Goal: Task Accomplishment & Management: Manage account settings

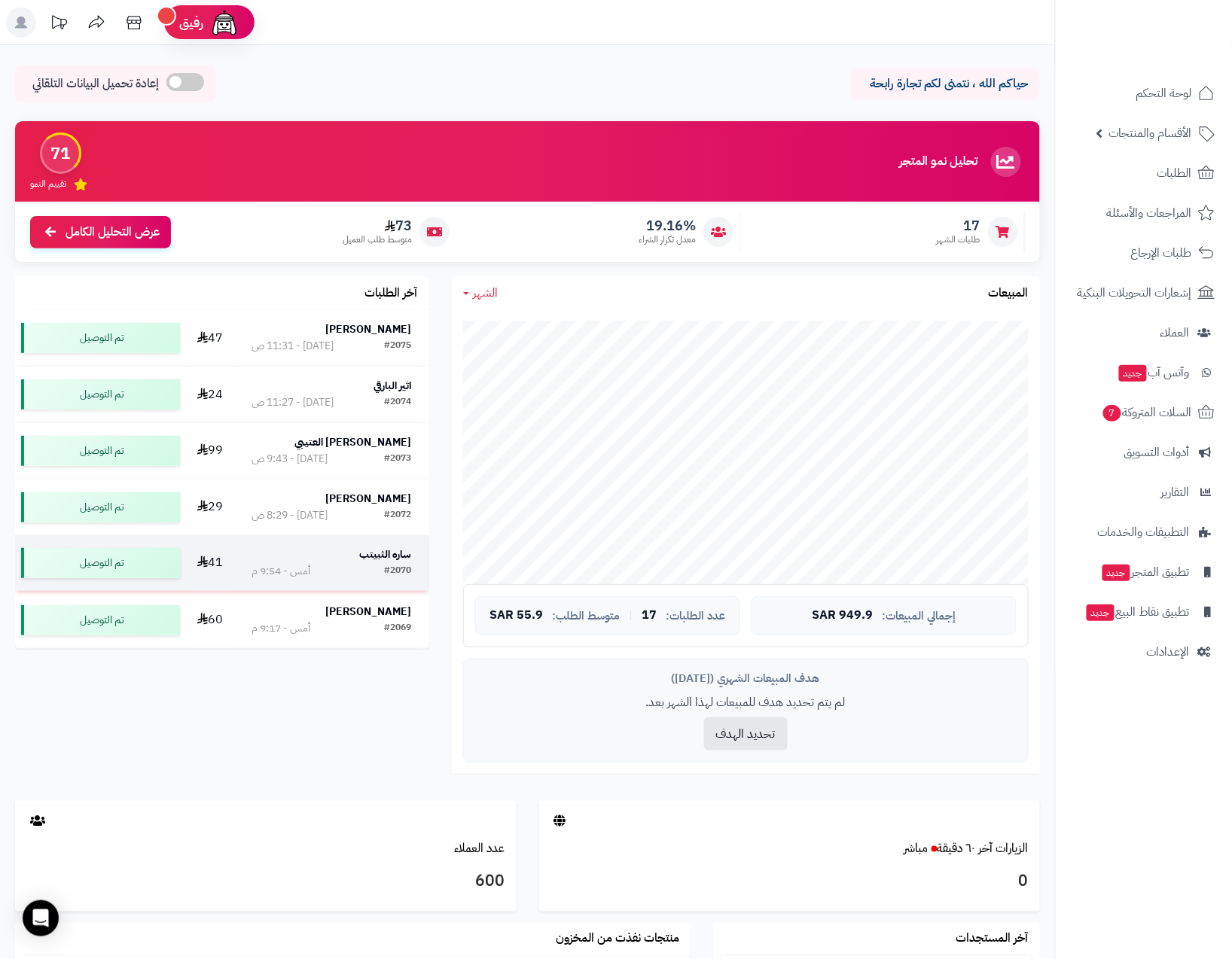
click at [384, 552] on strong "ساره الثبيتب" at bounding box center [385, 554] width 52 height 16
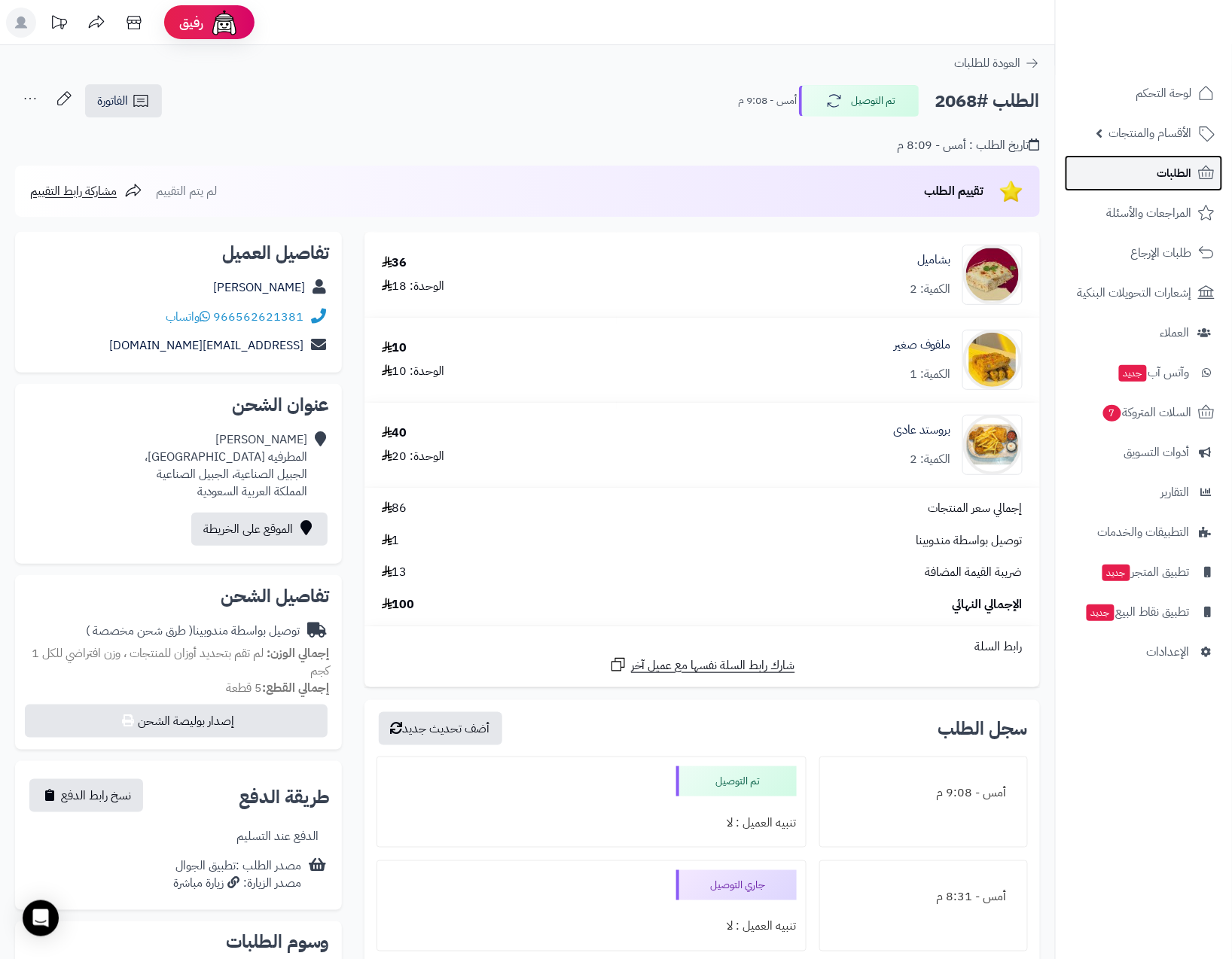
click at [1106, 161] on link "الطلبات" at bounding box center [1143, 173] width 158 height 36
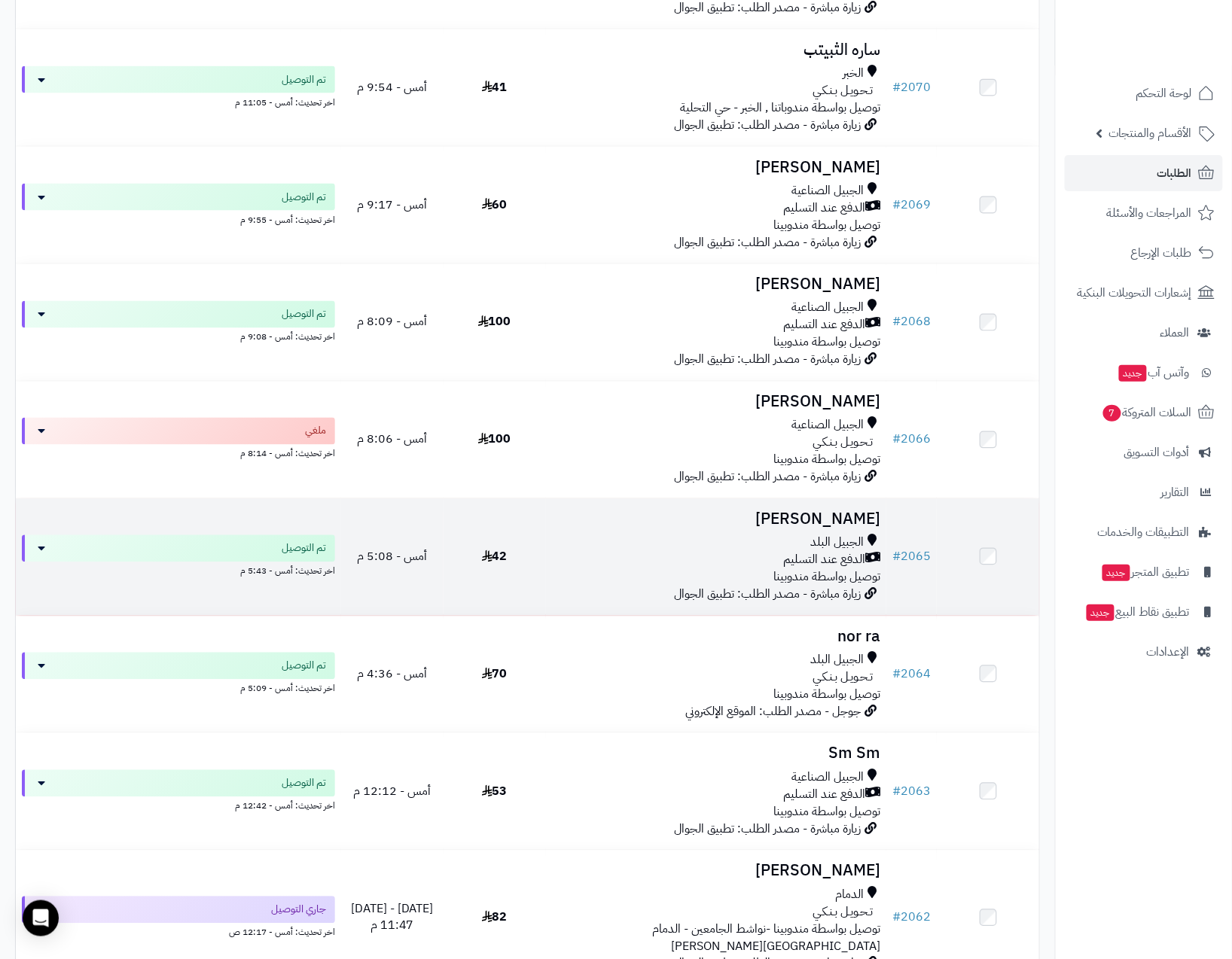
scroll to position [689, 0]
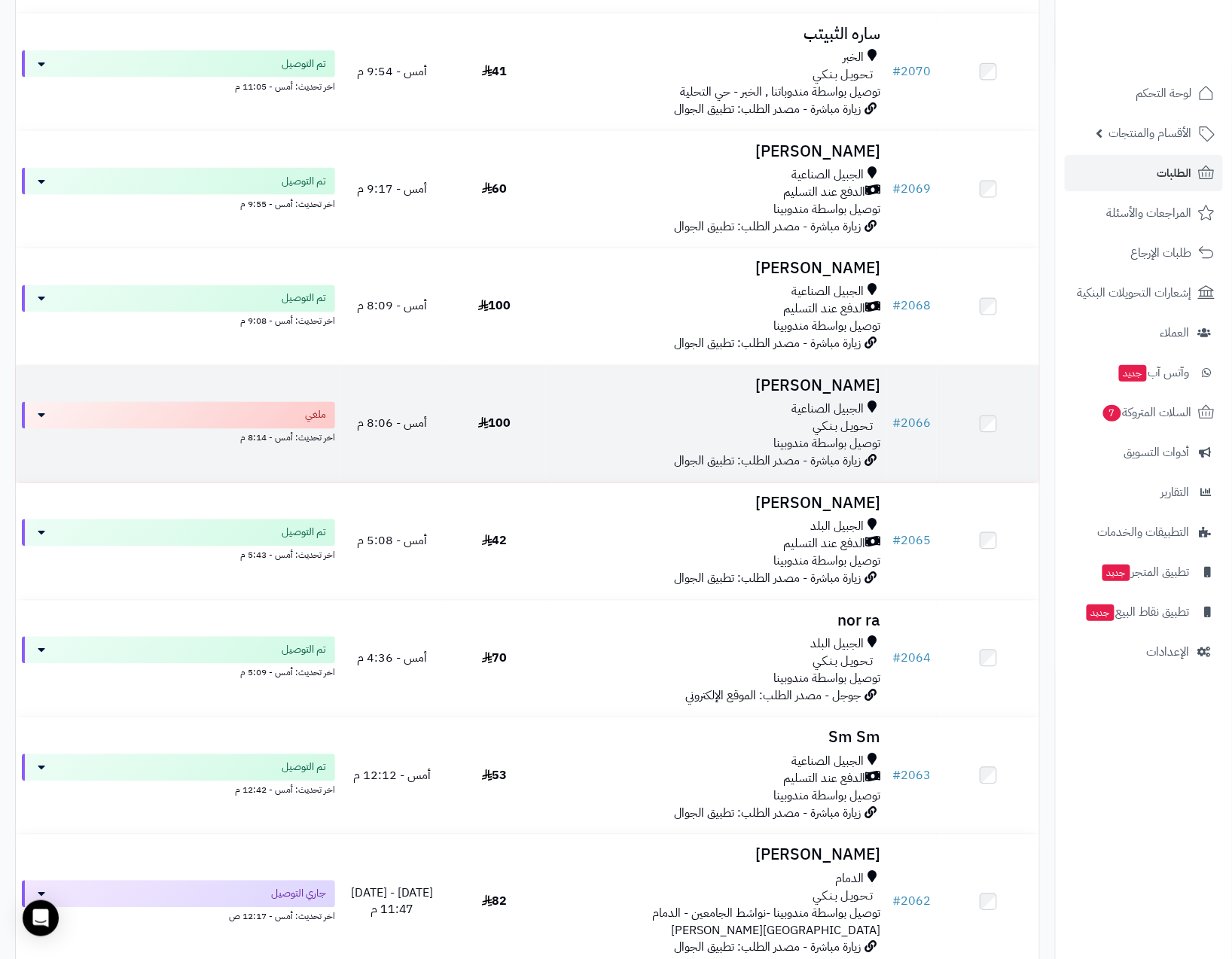
click at [822, 435] on span "توصيل بواسطة مندوبينا" at bounding box center [826, 443] width 107 height 18
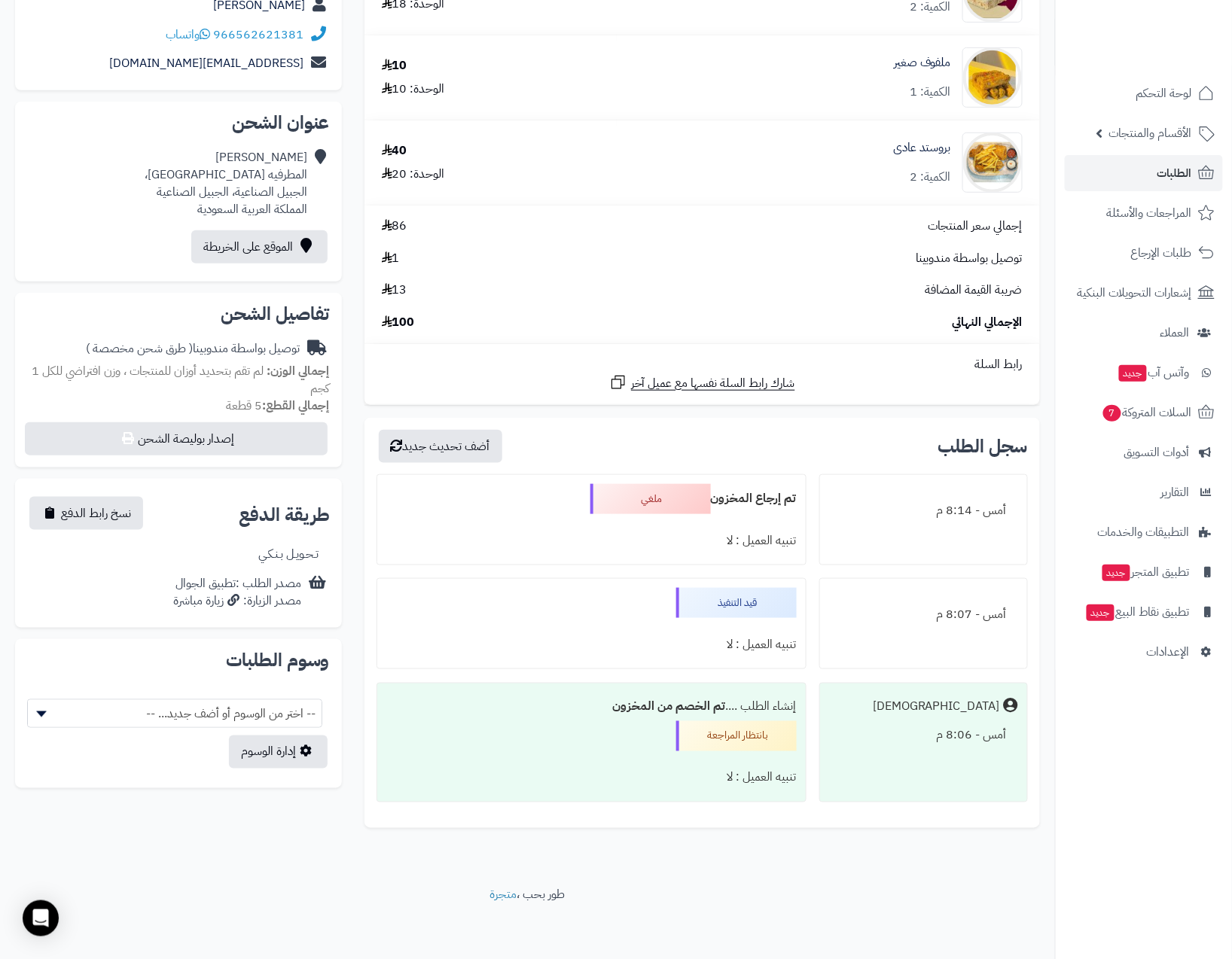
scroll to position [230, 0]
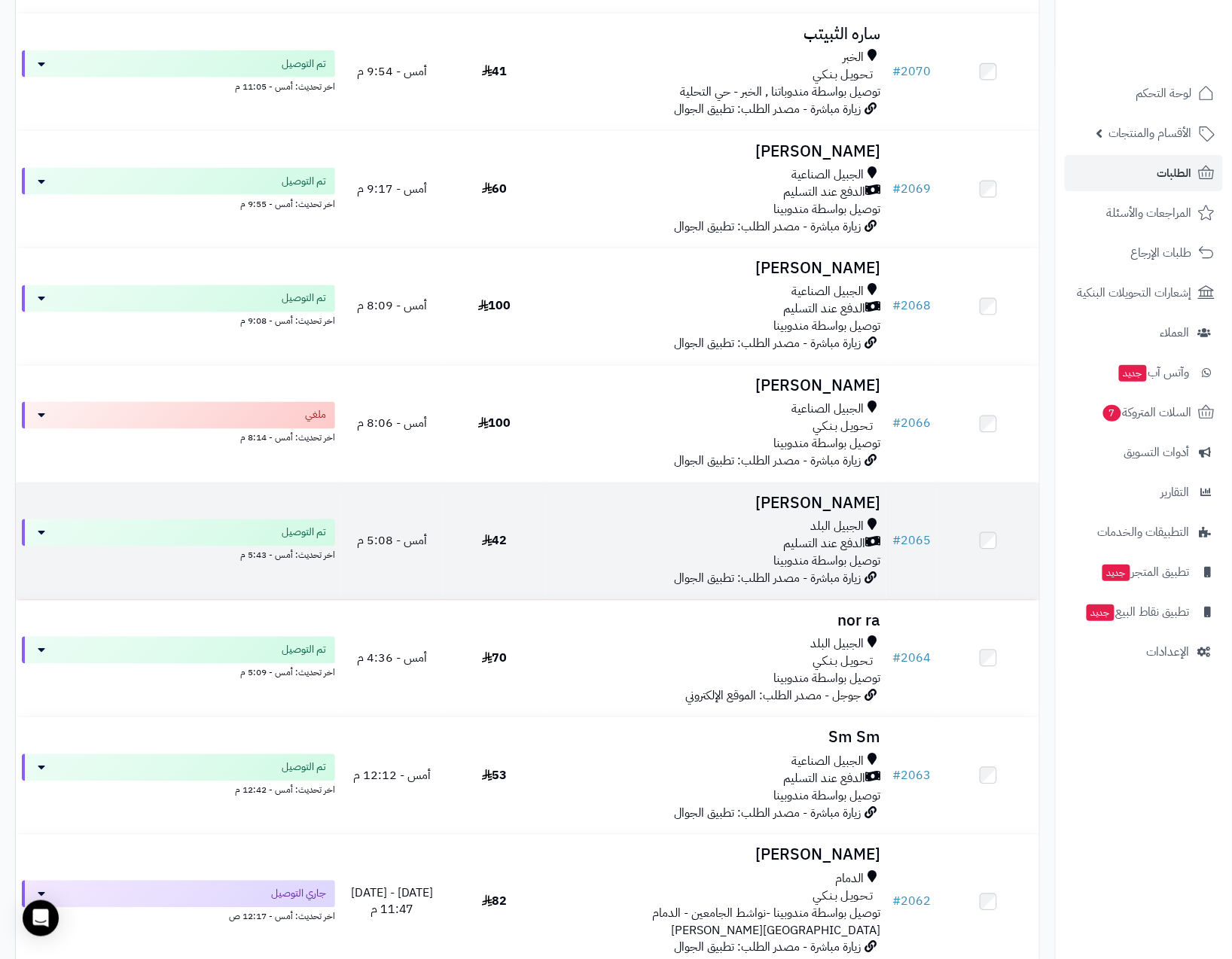
scroll to position [824, 0]
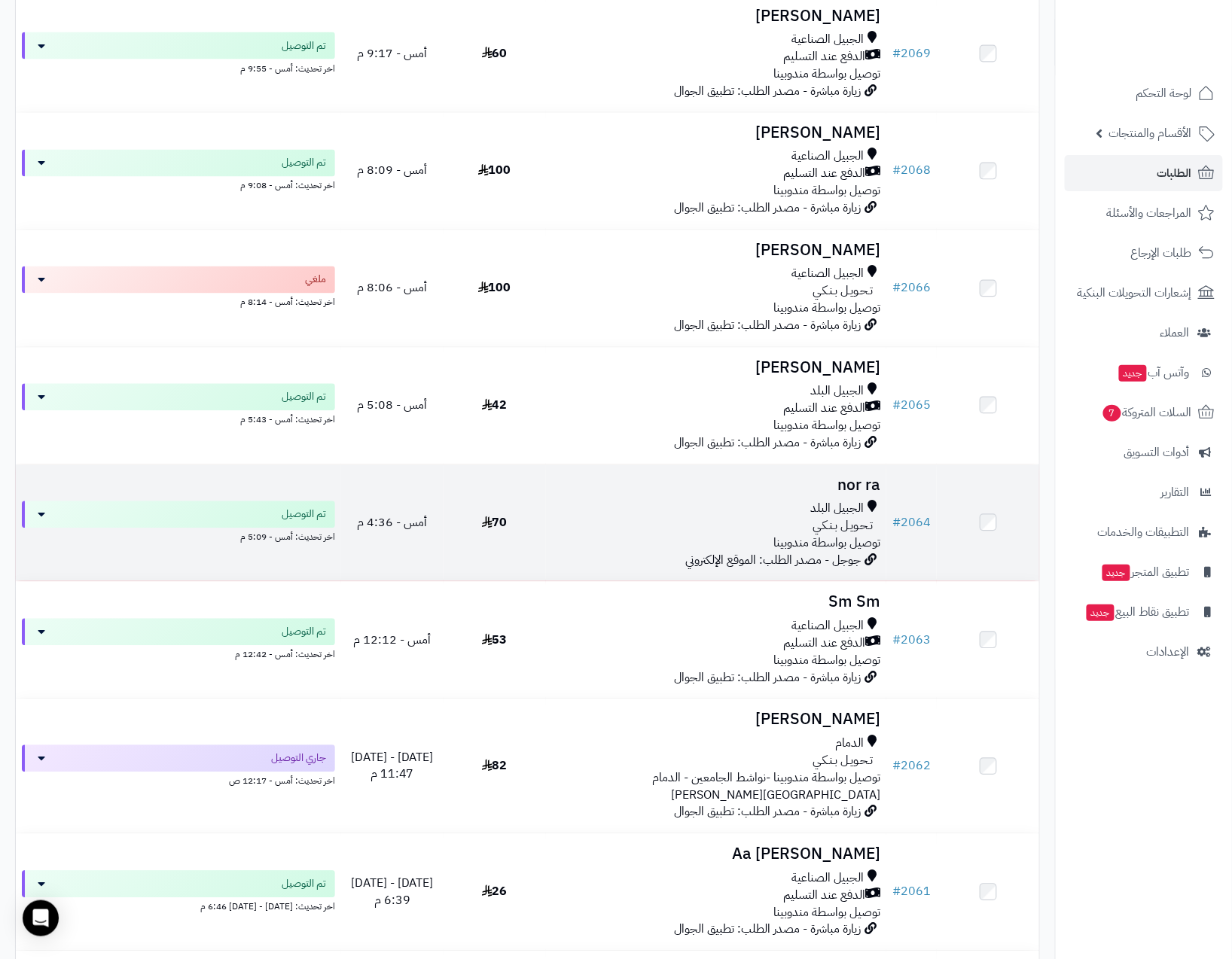
click at [842, 520] on span "تـحـويـل بـنـكـي" at bounding box center [842, 527] width 61 height 17
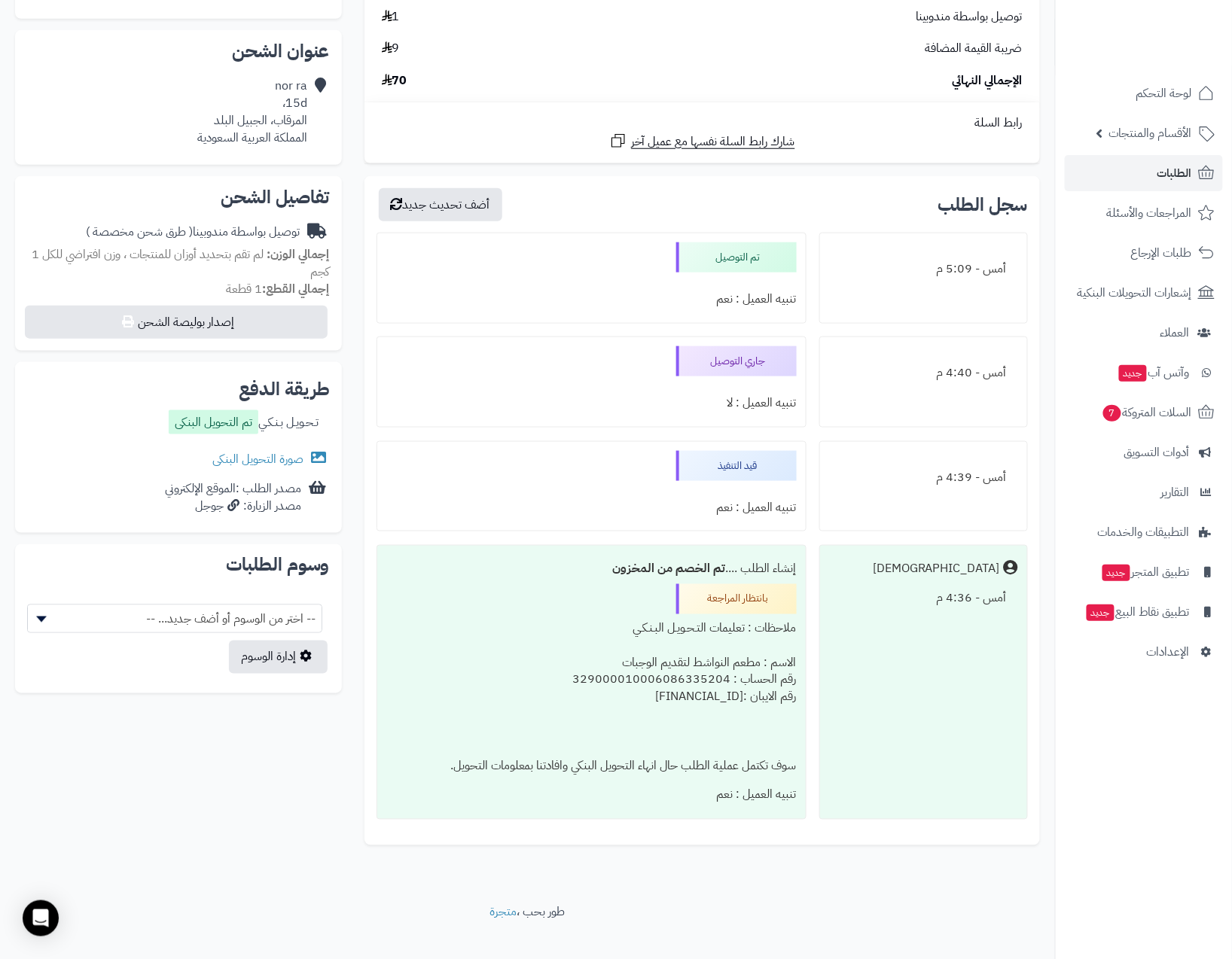
scroll to position [338, 0]
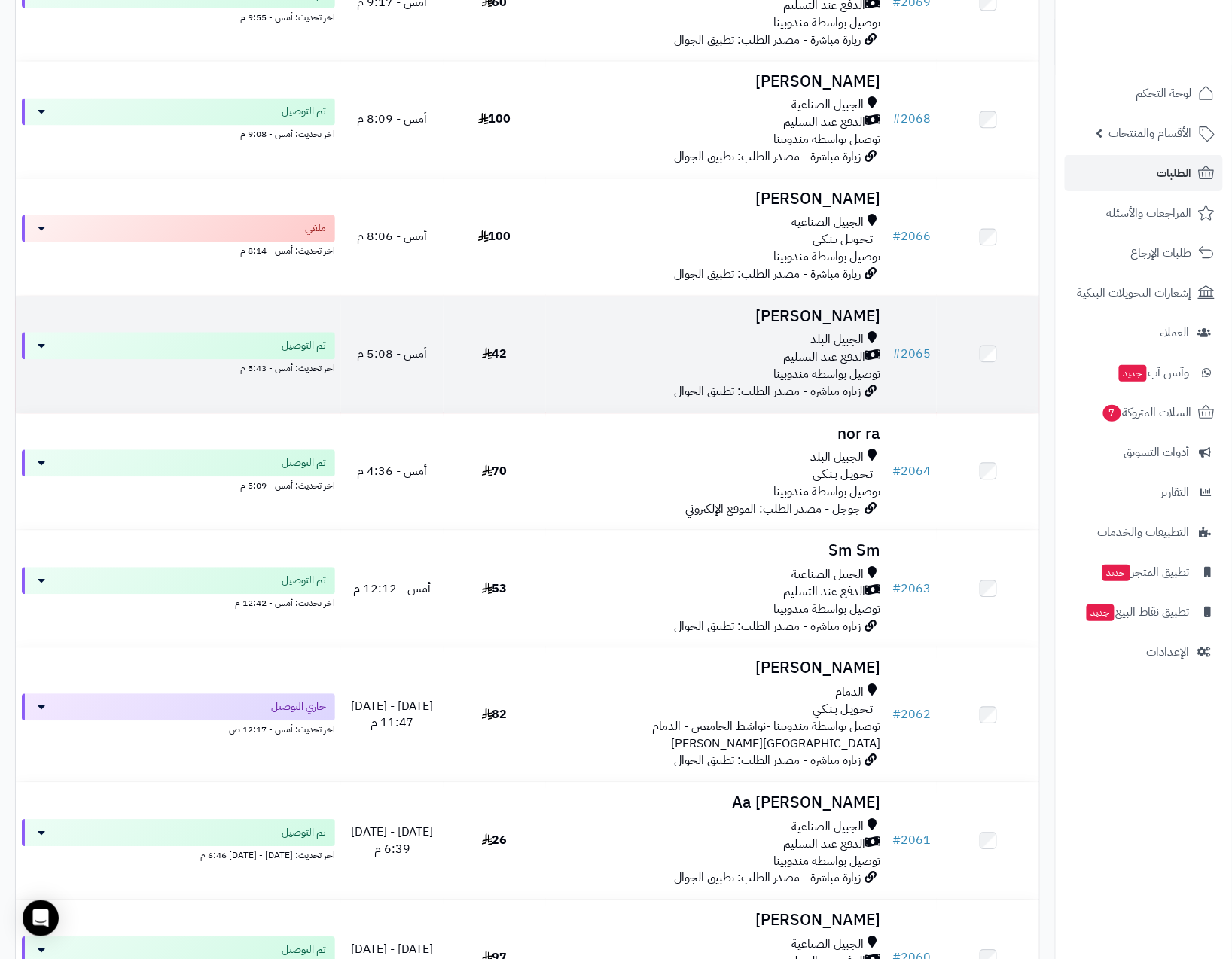
scroll to position [979, 0]
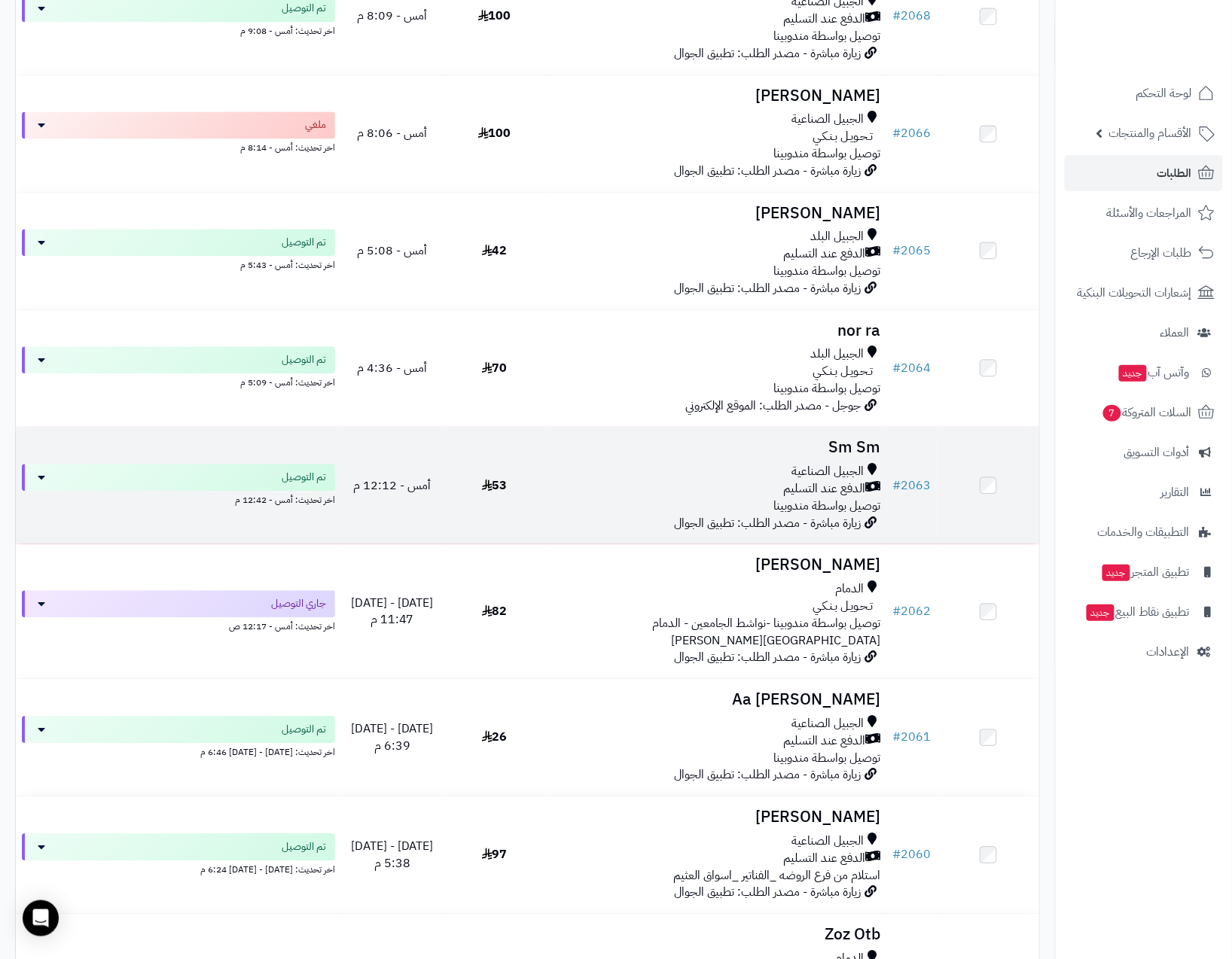
click at [830, 482] on span "الدفع عند التسليم" at bounding box center [824, 488] width 82 height 17
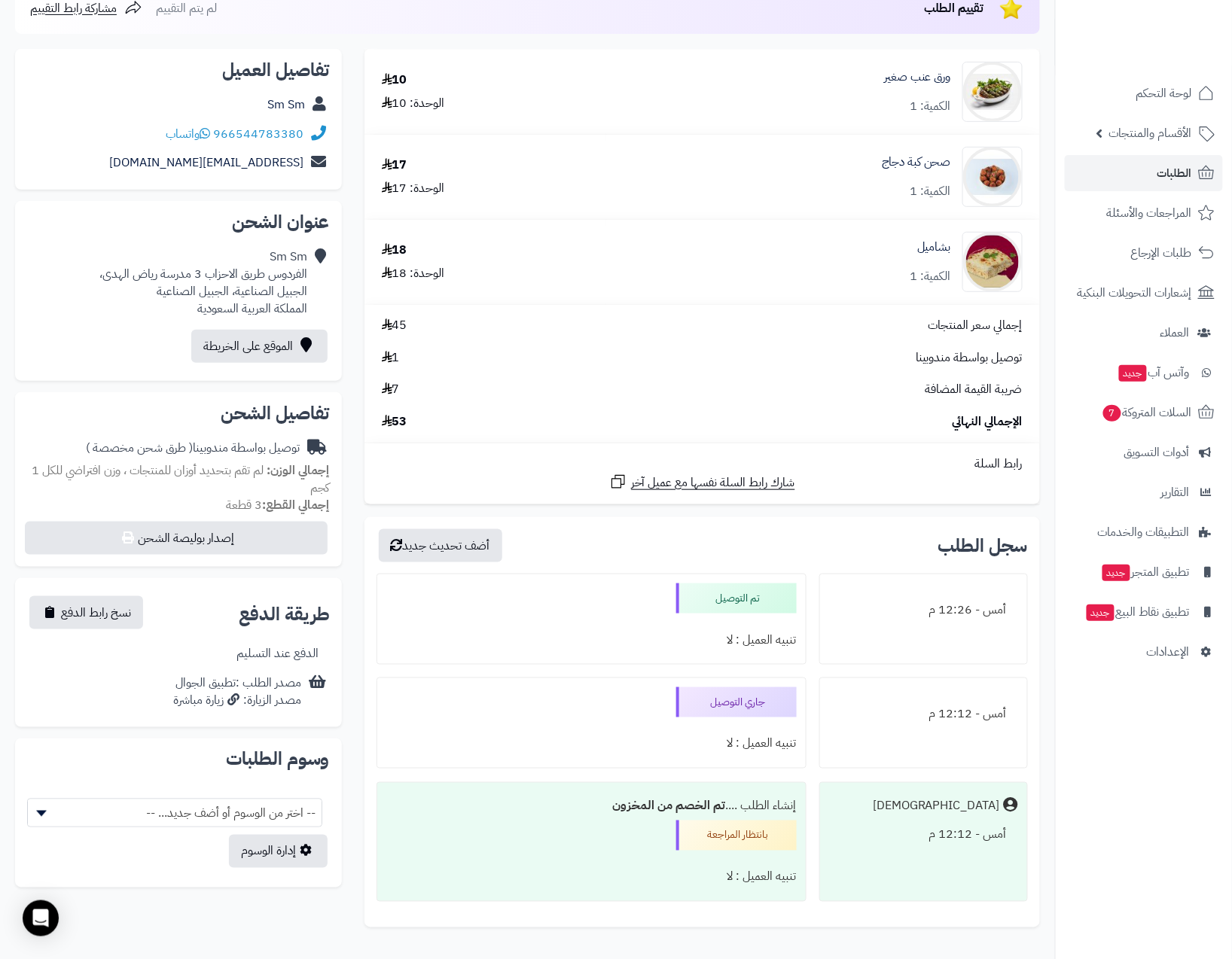
scroll to position [285, 0]
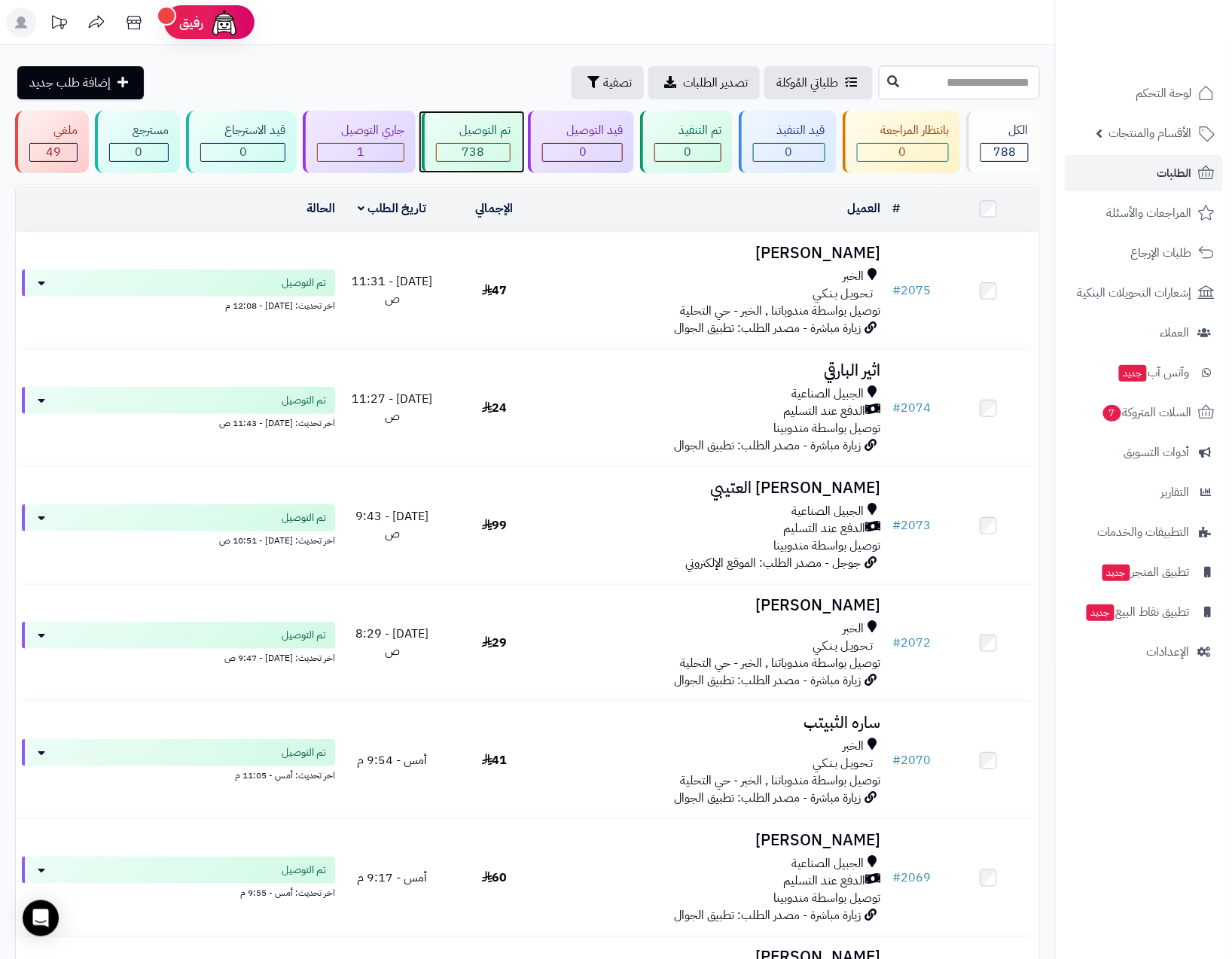
click at [478, 163] on div "تم التوصيل 738" at bounding box center [472, 142] width 101 height 62
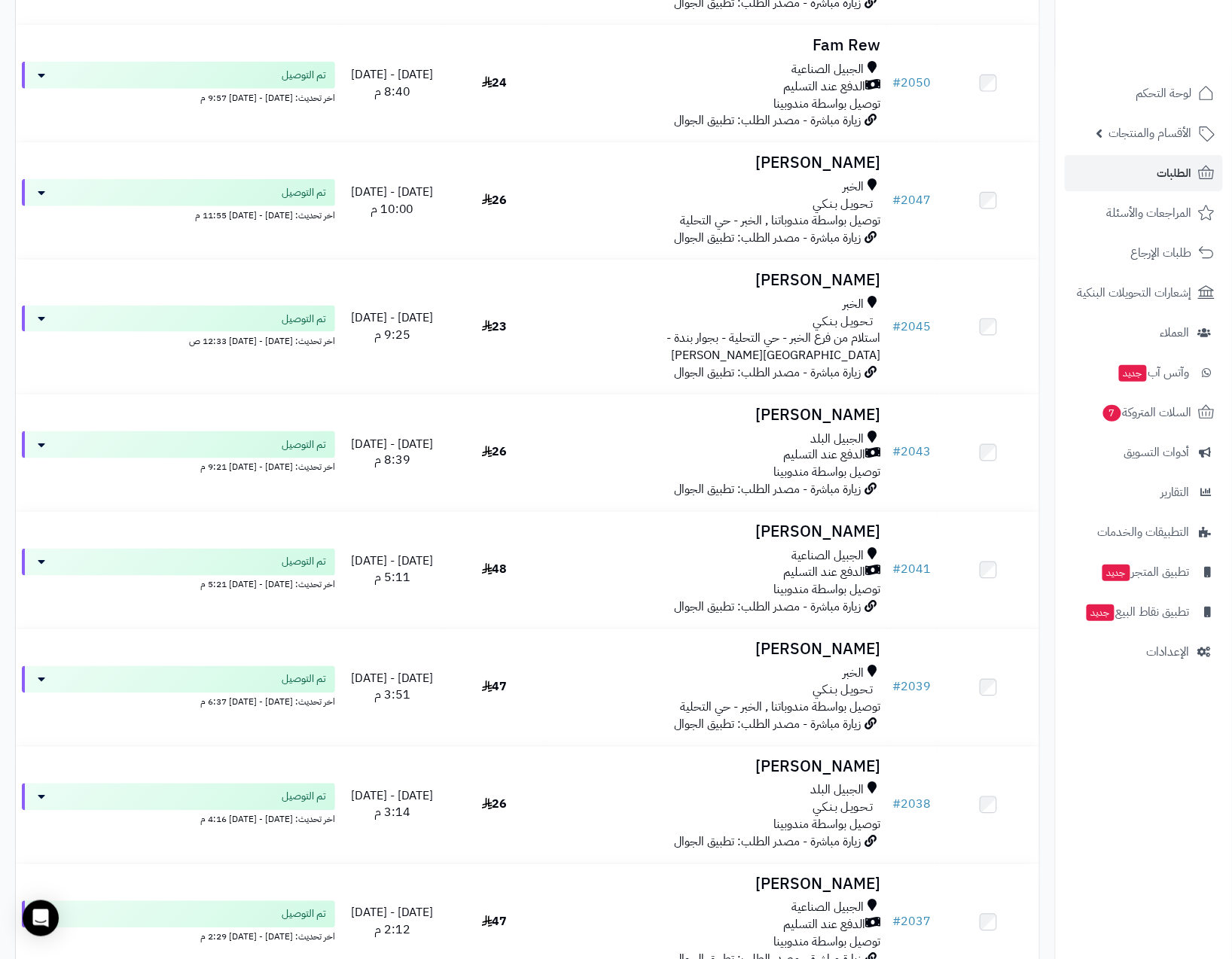
scroll to position [3209, 0]
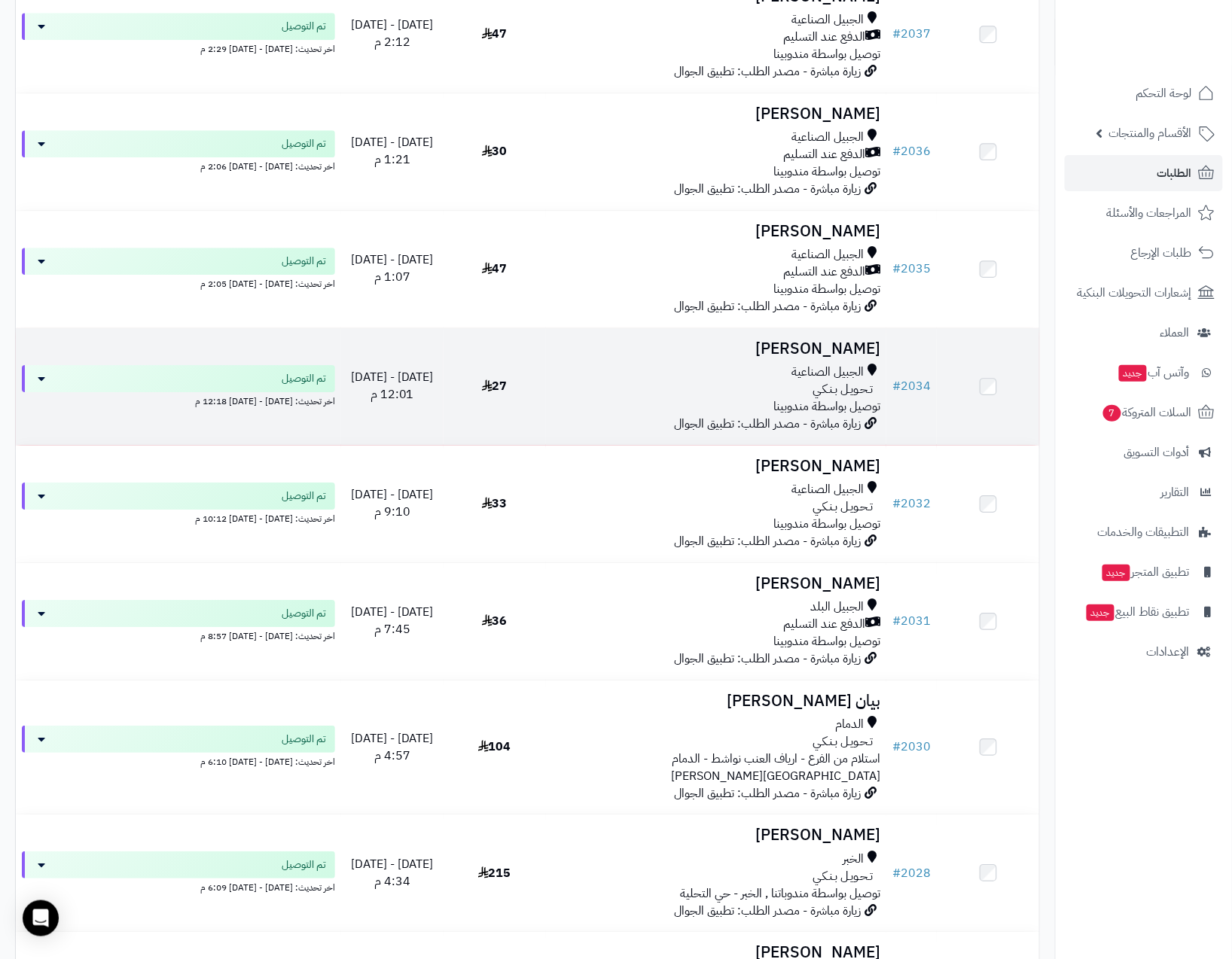
click at [859, 381] on span "تـحـويـل بـنـكـي" at bounding box center [842, 390] width 61 height 17
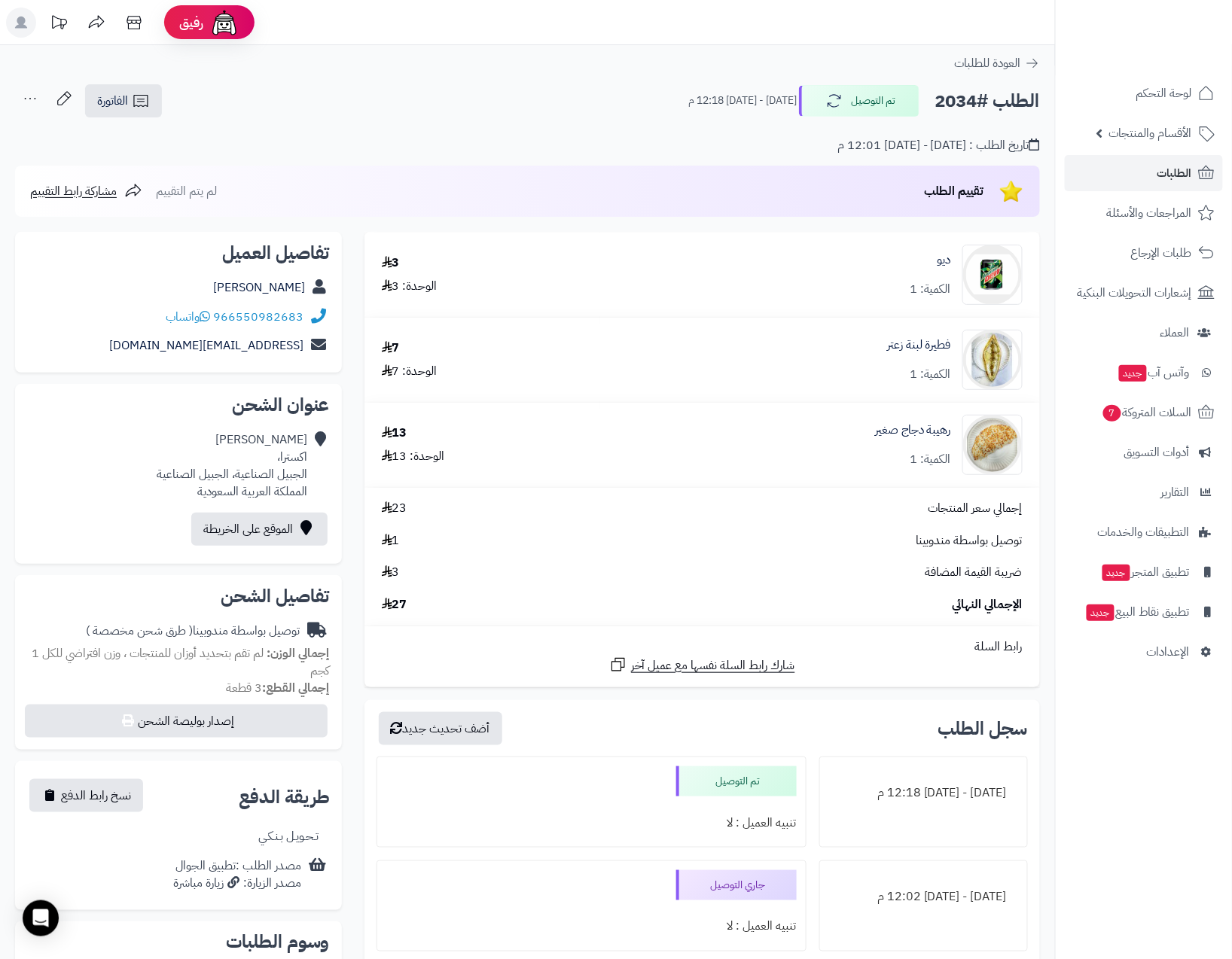
scroll to position [285, 0]
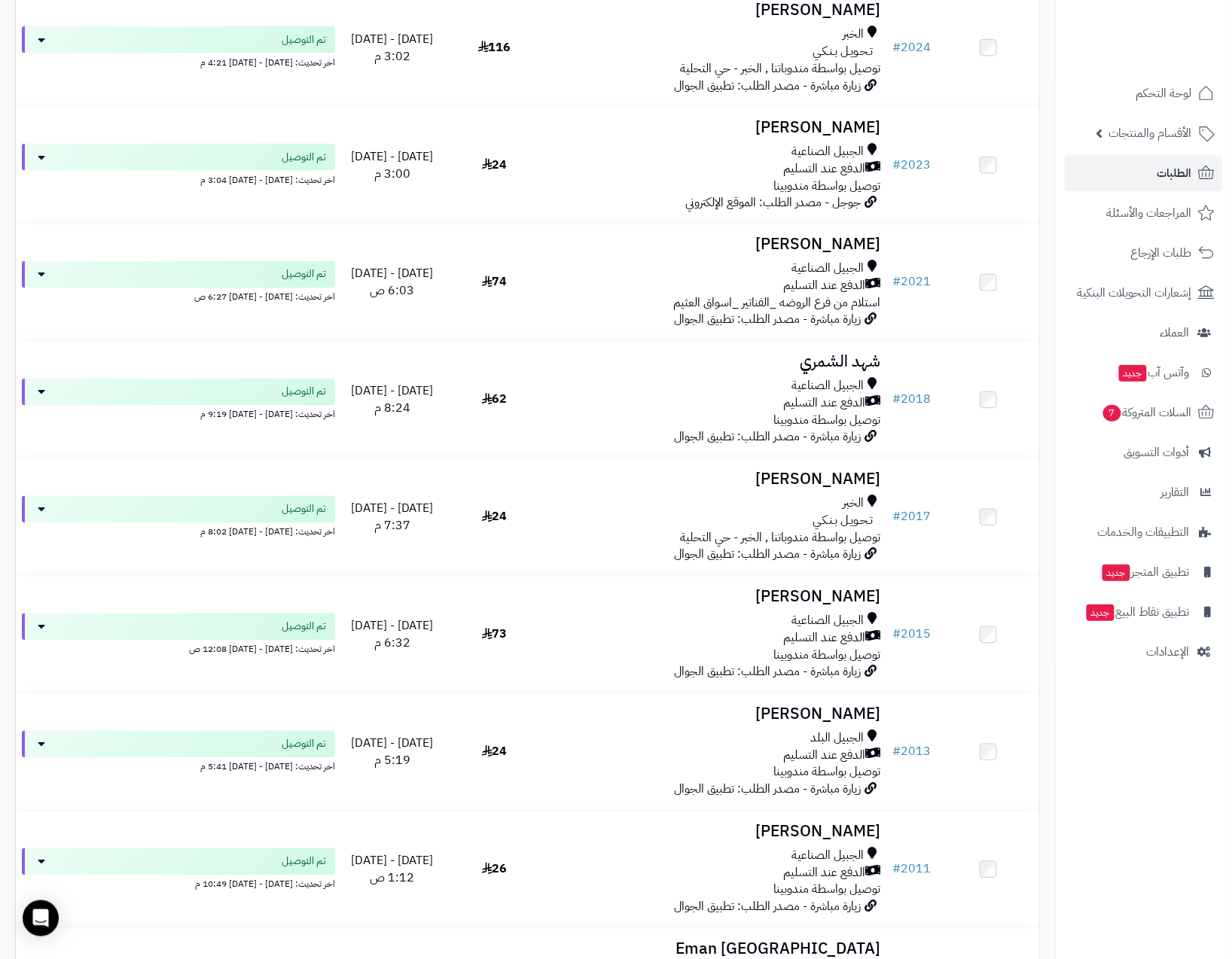
scroll to position [4400, 0]
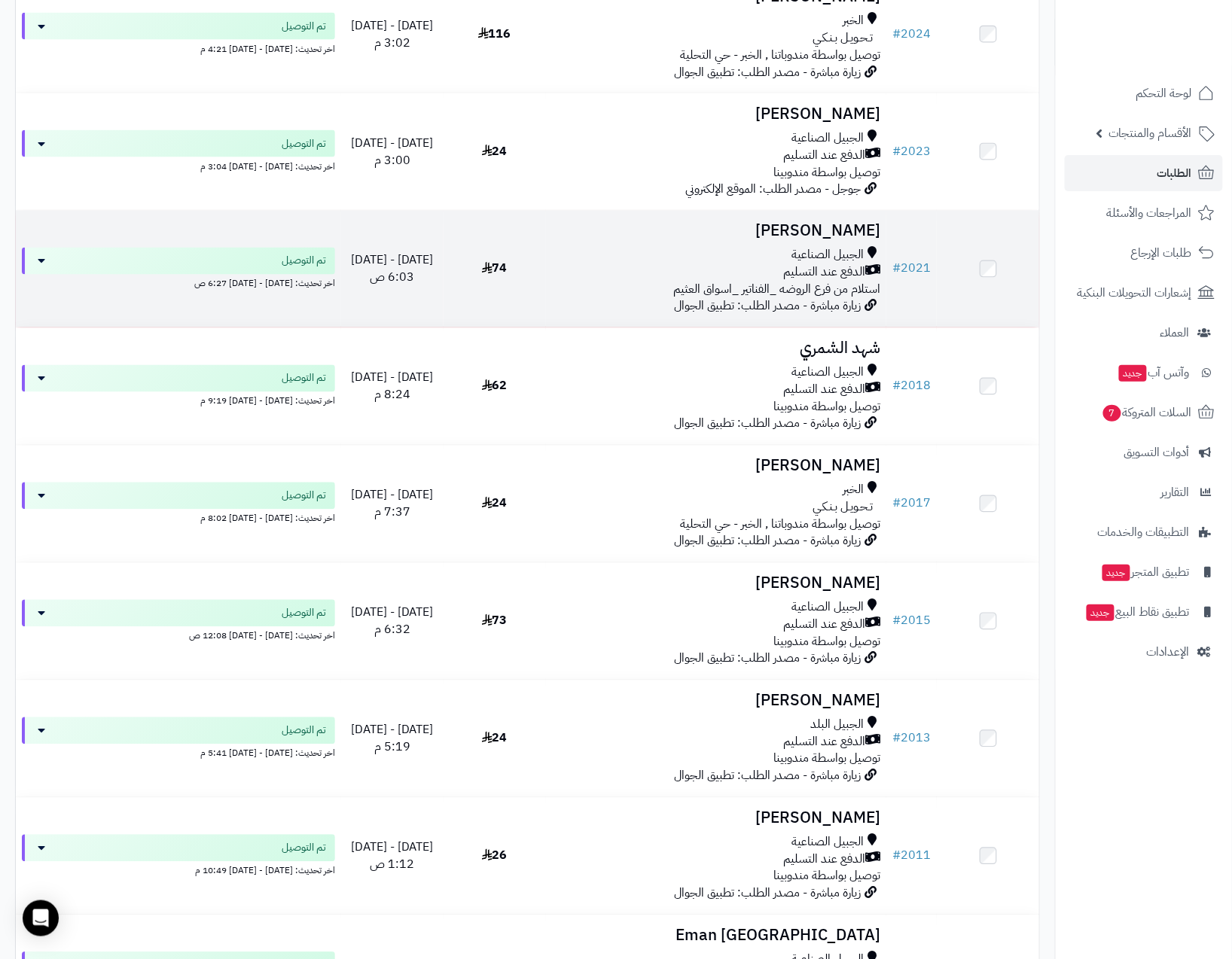
click at [852, 298] on span "زيارة مباشرة - مصدر الطلب: تطبيق الجوال" at bounding box center [766, 306] width 187 height 18
click at [804, 298] on span "زيارة مباشرة - مصدر الطلب: تطبيق الجوال" at bounding box center [766, 306] width 187 height 18
click at [818, 247] on span "الجبيل الصناعية" at bounding box center [827, 256] width 72 height 17
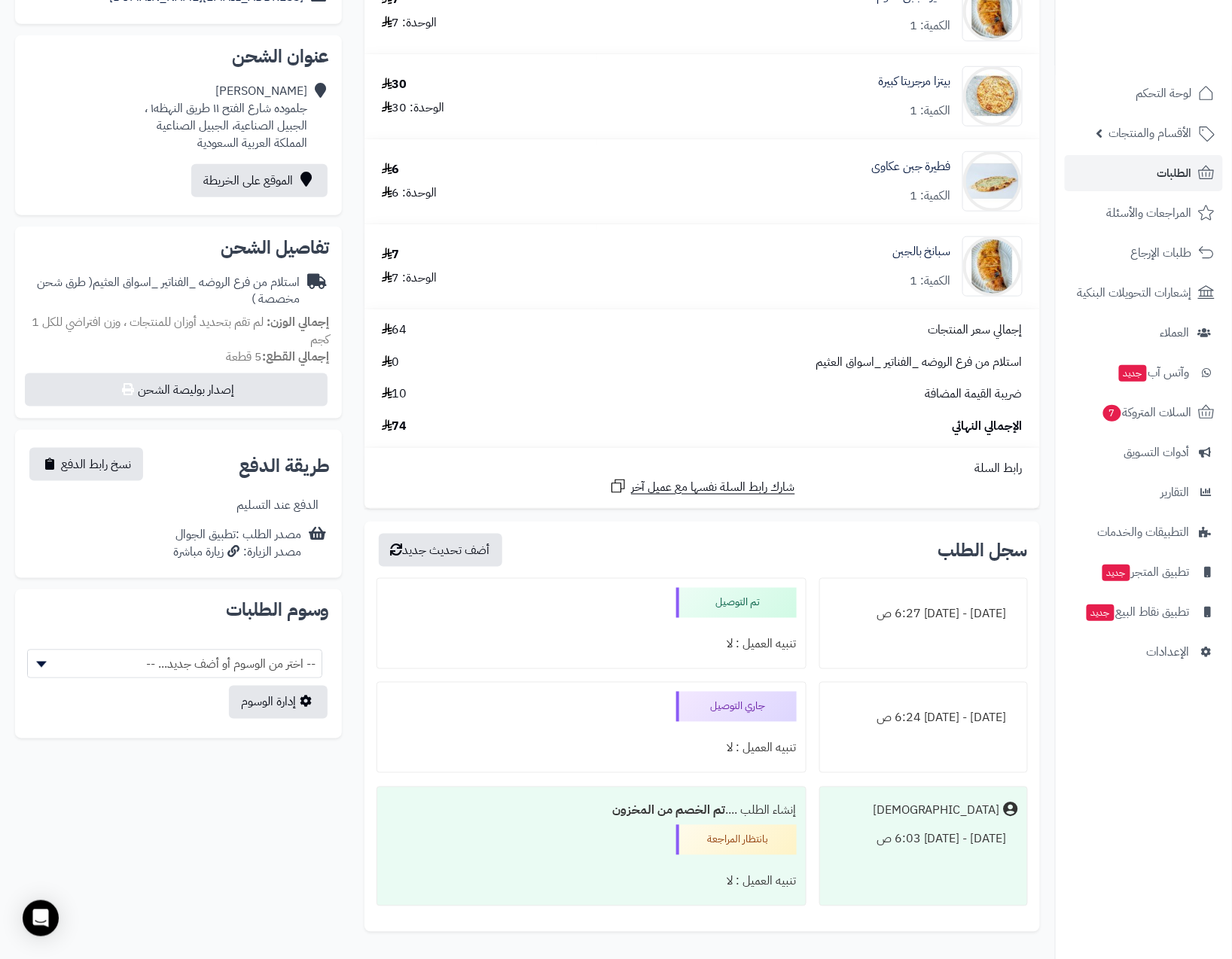
scroll to position [65, 0]
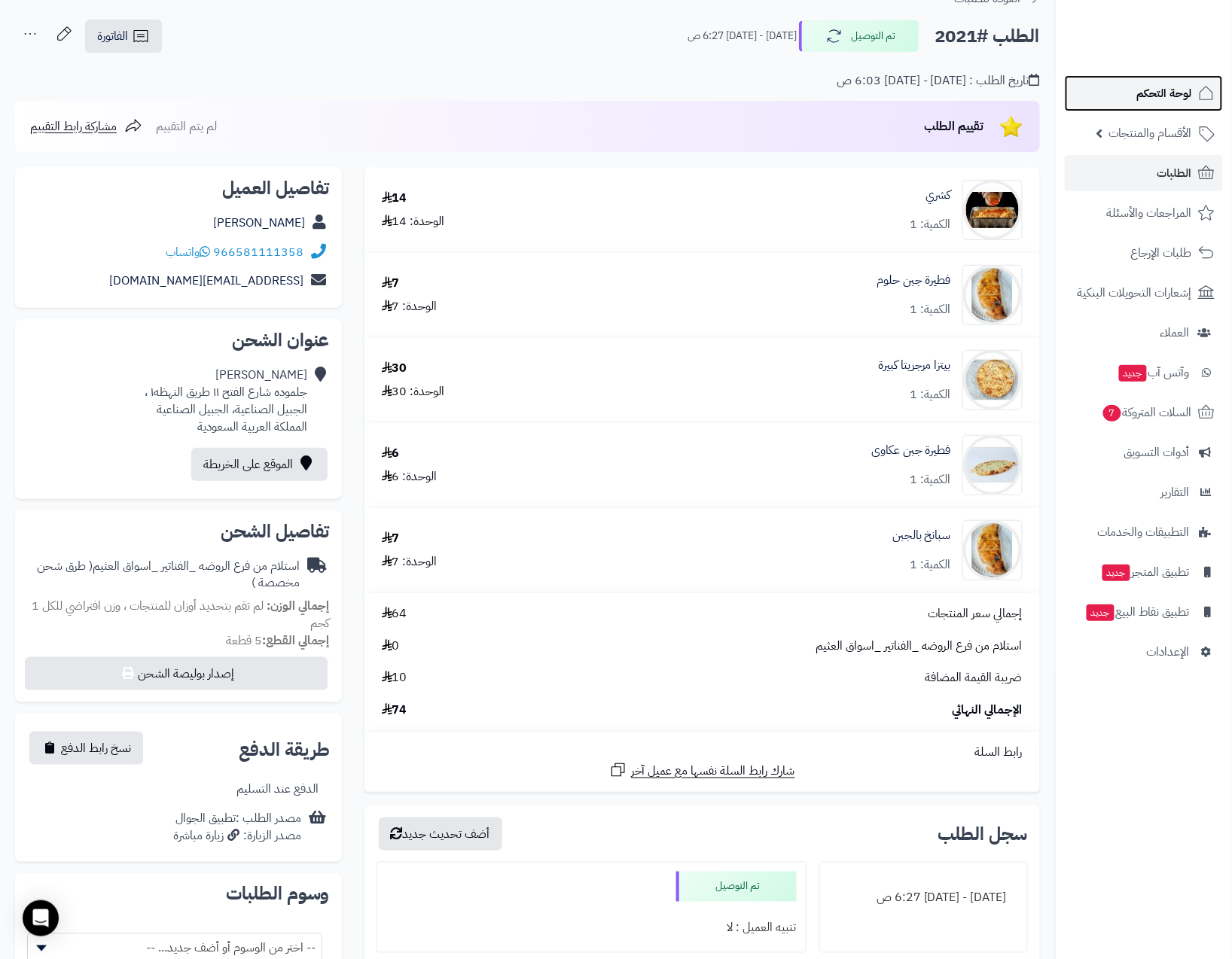
click at [1158, 109] on link "لوحة التحكم" at bounding box center [1143, 93] width 158 height 36
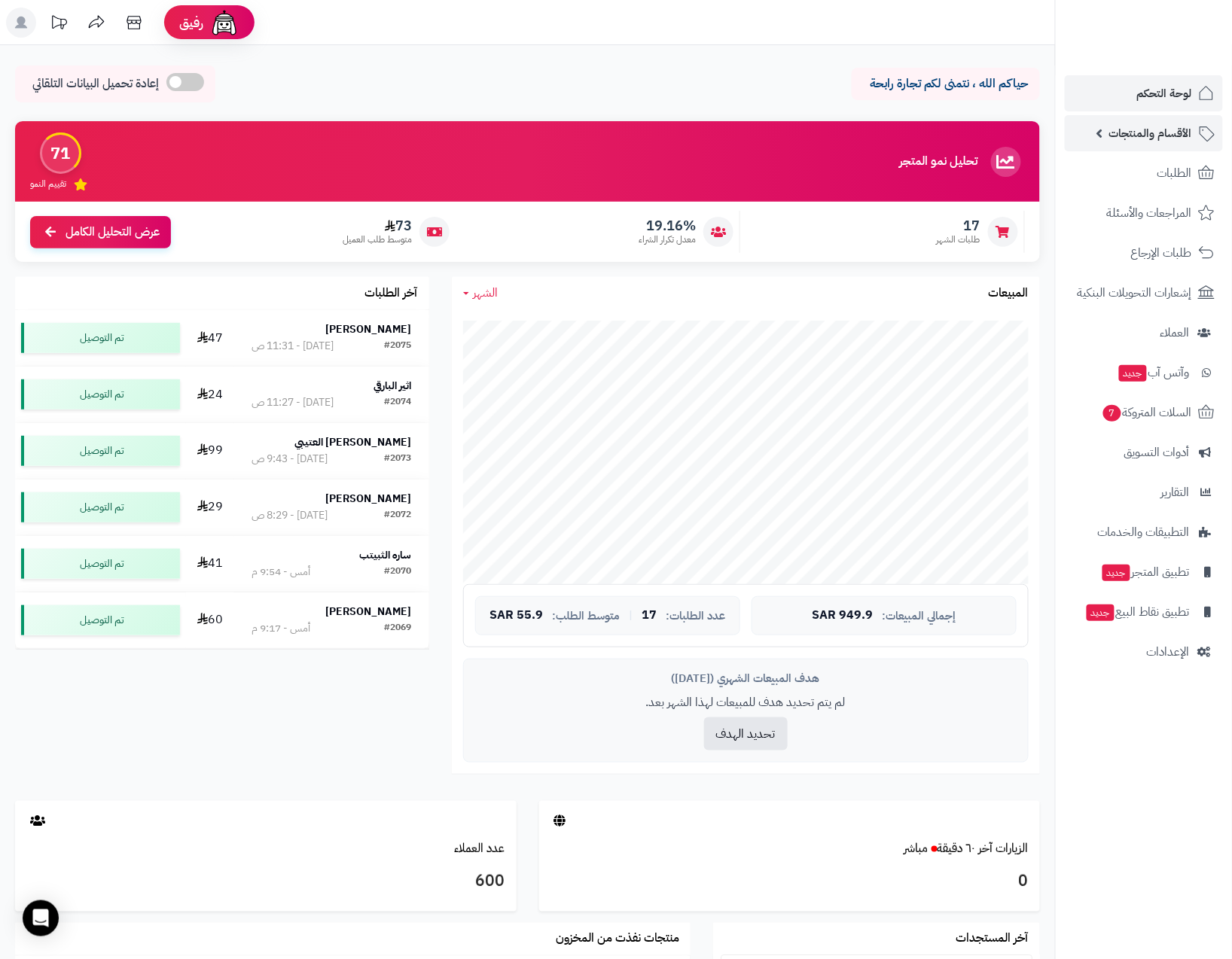
click at [1142, 127] on span "الأقسام والمنتجات" at bounding box center [1150, 133] width 83 height 21
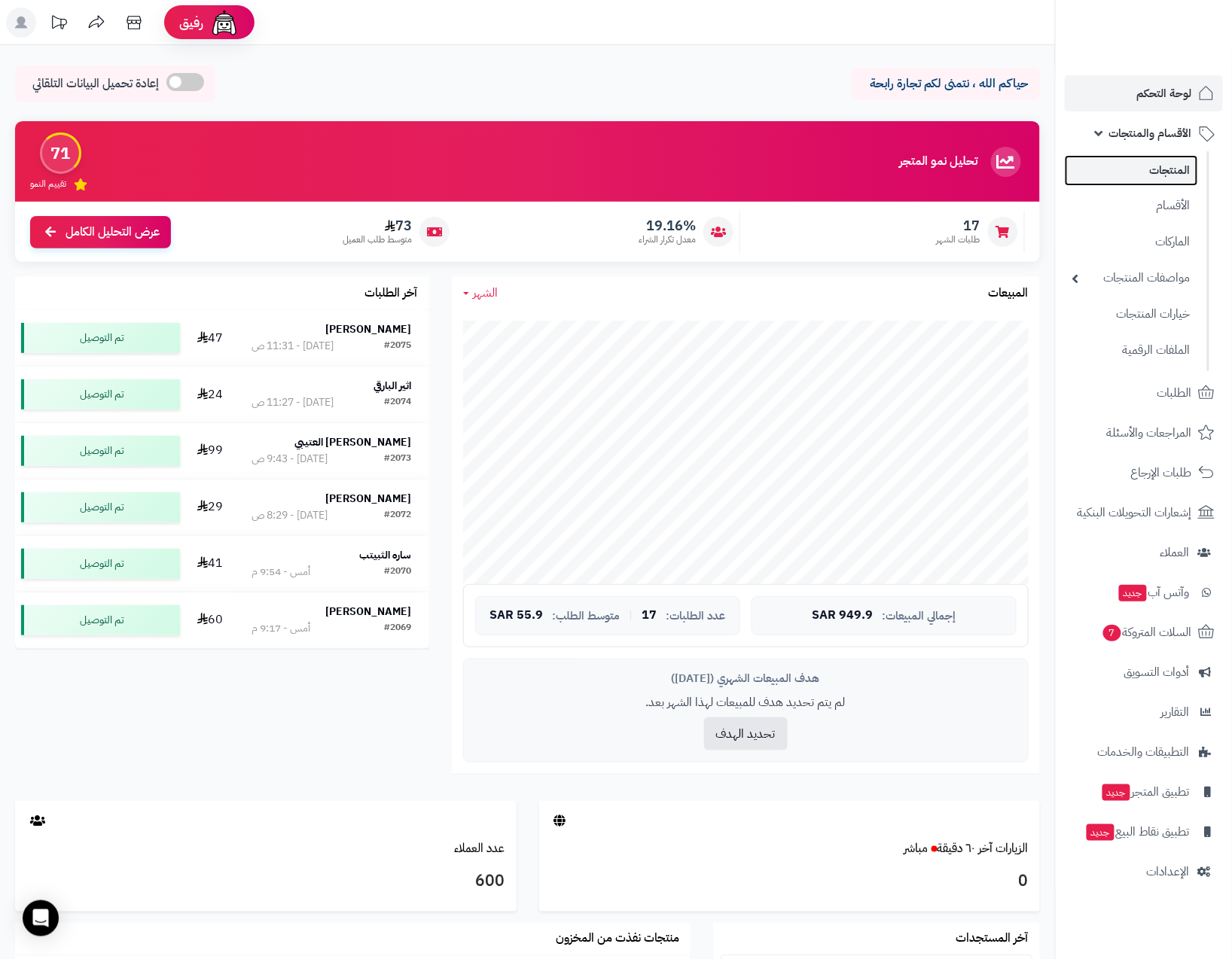
click at [1146, 168] on link "المنتجات" at bounding box center [1131, 170] width 133 height 31
